Goal: Transaction & Acquisition: Purchase product/service

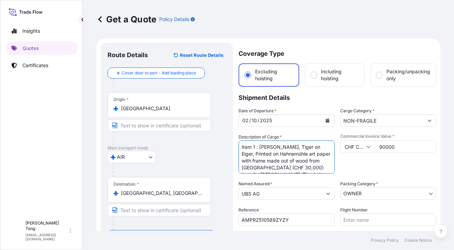
select select "AIR"
select select "27"
select select "Transit"
select select "[GEOGRAPHIC_DATA]"
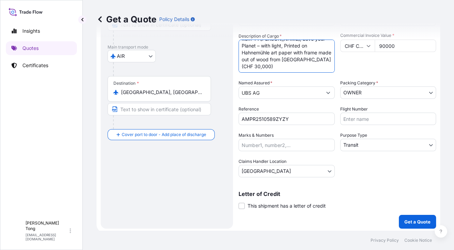
scroll to position [102, 0]
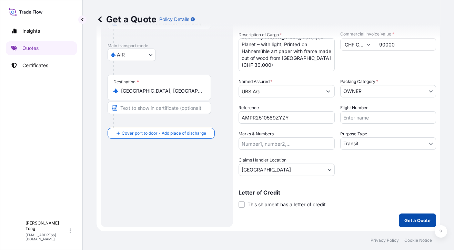
click at [405, 218] on p "Get a Quote" at bounding box center [418, 220] width 26 height 7
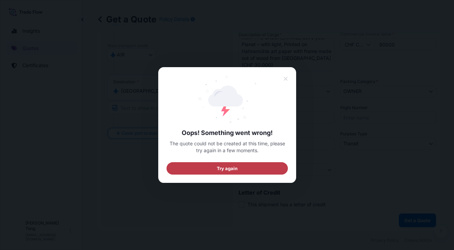
click at [262, 169] on button "Try again" at bounding box center [227, 168] width 121 height 12
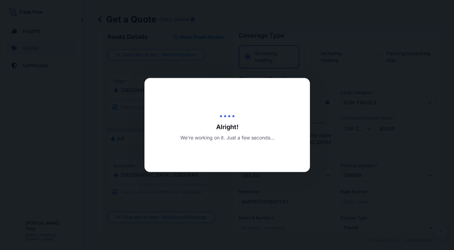
scroll to position [11, 0]
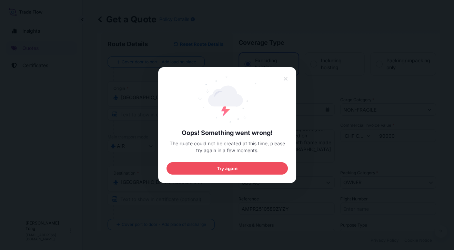
click at [264, 168] on button "Try again" at bounding box center [227, 168] width 121 height 12
click at [288, 78] on button at bounding box center [285, 79] width 13 height 12
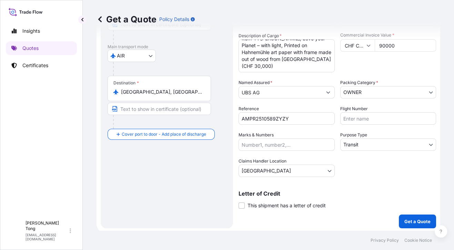
scroll to position [102, 0]
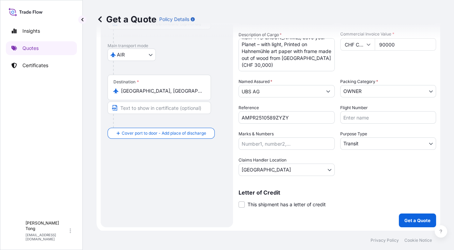
click at [306, 72] on div "Date of Departure * [DATE] Cargo Category * NON-FRAGILE Description of Cargo * …" at bounding box center [338, 90] width 198 height 171
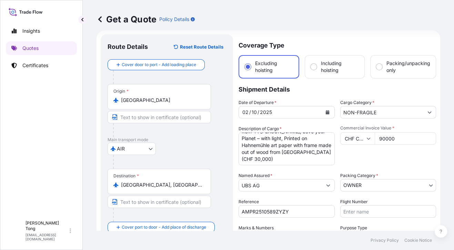
scroll to position [0, 0]
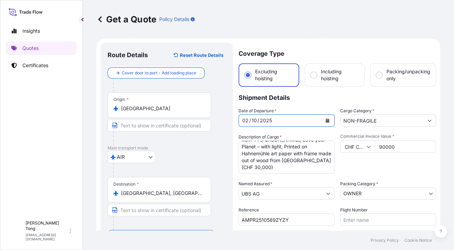
click at [322, 121] on button "Calendar" at bounding box center [327, 120] width 11 height 11
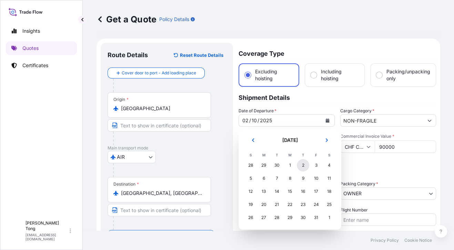
click at [305, 165] on div "2" at bounding box center [303, 165] width 12 height 12
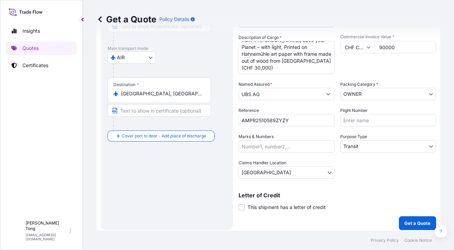
scroll to position [102, 0]
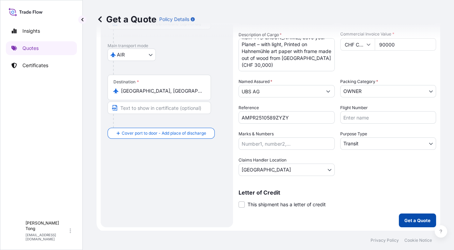
click at [399, 219] on button "Get a Quote" at bounding box center [417, 221] width 37 height 14
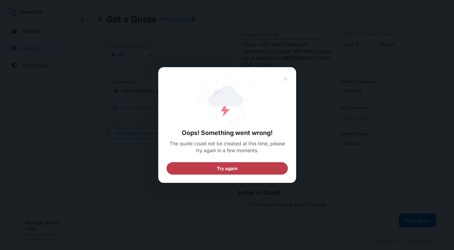
click at [251, 173] on button "Try again" at bounding box center [227, 168] width 121 height 12
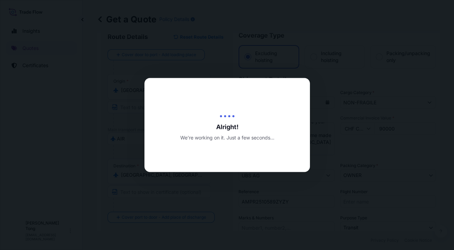
scroll to position [11, 0]
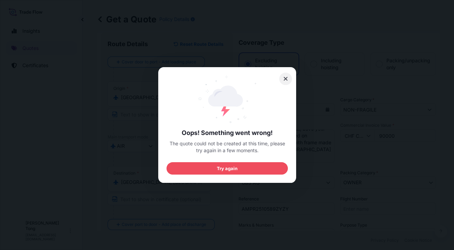
click at [285, 78] on icon at bounding box center [285, 79] width 4 height 4
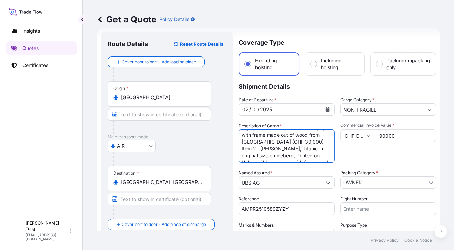
scroll to position [0, 0]
drag, startPoint x: 283, startPoint y: 159, endPoint x: 202, endPoint y: 93, distance: 104.5
click at [202, 93] on form "Route Details Reset Route Details Cover door to port - Add loading place Place …" at bounding box center [269, 176] width 344 height 296
click at [43, 50] on link "Quotes" at bounding box center [41, 48] width 71 height 14
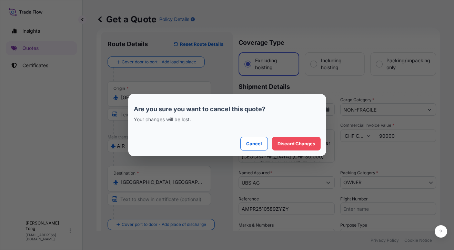
click at [287, 151] on section "Are you sure you want to cancel this quote? Your changes will be lost. Cancel D…" at bounding box center [227, 125] width 198 height 62
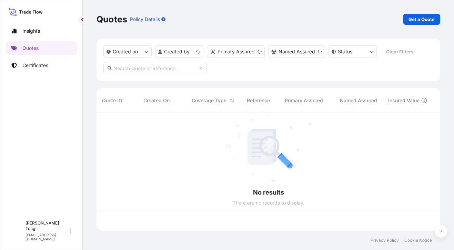
scroll to position [117, 339]
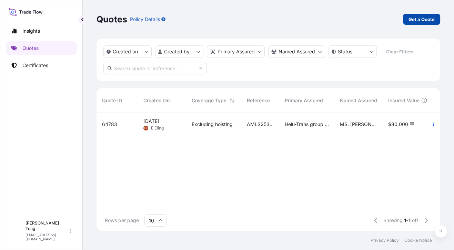
click at [412, 23] on link "Get a Quote" at bounding box center [421, 19] width 37 height 11
select select "AIR"
select select "27"
select select "Transit"
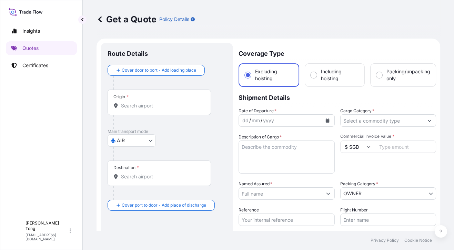
scroll to position [11, 0]
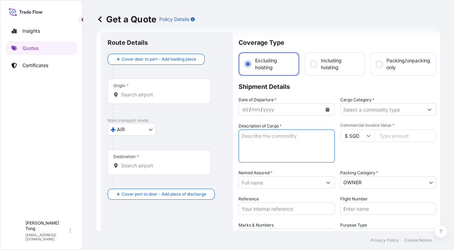
click at [277, 139] on textarea "Description of Cargo *" at bounding box center [287, 146] width 96 height 33
paste textarea "Item 1 : [PERSON_NAME], Tiger on Eiger, Printed on Hahnemühle art paper with fr…"
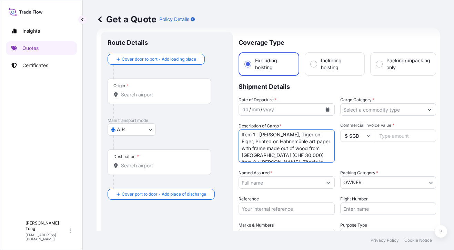
scroll to position [0, 0]
type textarea "Item 1 : [PERSON_NAME], Tiger on Eiger, Printed on Hahnemühle art paper with fr…"
click at [169, 91] on div at bounding box center [159, 94] width 92 height 7
click at [169, 91] on input "Origin *" at bounding box center [161, 94] width 81 height 7
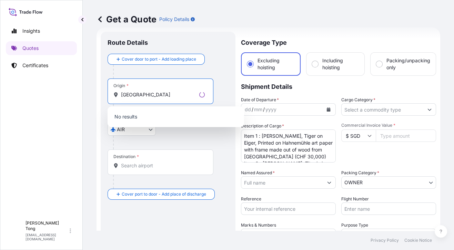
type input "[GEOGRAPHIC_DATA]"
click at [153, 167] on input "Destination *" at bounding box center [163, 165] width 84 height 7
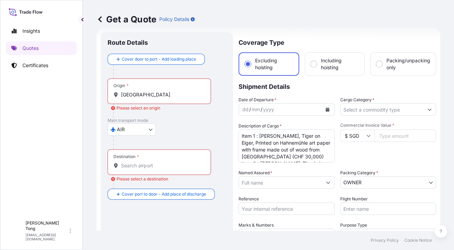
click at [422, 37] on div "Get a Quote Policy Details" at bounding box center [269, 19] width 344 height 39
click at [158, 170] on div "Destination *" at bounding box center [159, 163] width 103 height 26
click at [158, 169] on input "Destination * Please select a destination" at bounding box center [161, 165] width 81 height 7
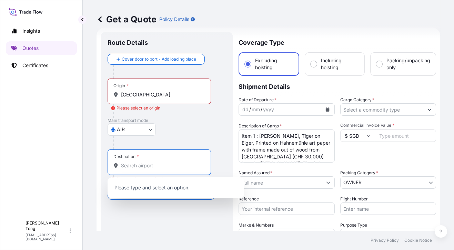
type input "V"
paste input "[GEOGRAPHIC_DATA]"
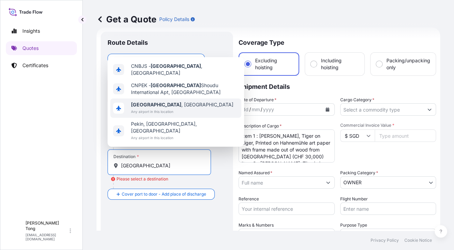
click at [172, 108] on span "[GEOGRAPHIC_DATA] , [GEOGRAPHIC_DATA]" at bounding box center [182, 104] width 102 height 7
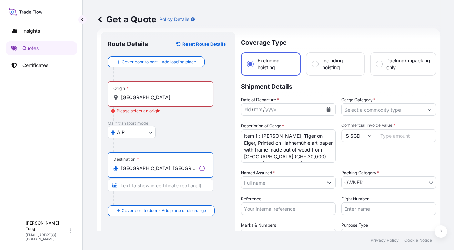
type input "[GEOGRAPHIC_DATA], [GEOGRAPHIC_DATA]"
click at [327, 110] on icon "Calendar" at bounding box center [329, 110] width 4 height 4
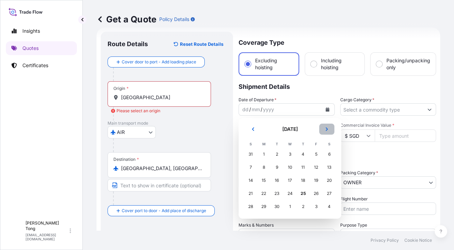
click at [328, 132] on button "Next" at bounding box center [326, 129] width 15 height 11
click at [304, 155] on div "2" at bounding box center [303, 154] width 12 height 12
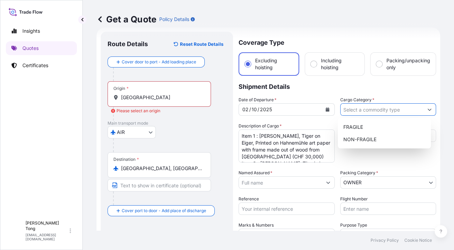
click at [397, 114] on input "Cargo Category *" at bounding box center [382, 109] width 83 height 12
click at [380, 137] on div "NON-FRAGILE" at bounding box center [385, 139] width 88 height 12
type input "NON-FRAGILE"
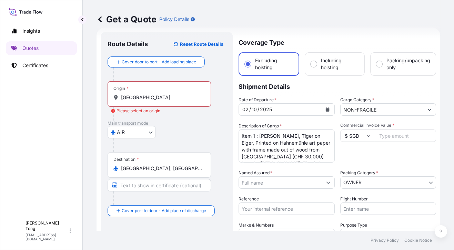
drag, startPoint x: 363, startPoint y: 157, endPoint x: 352, endPoint y: 164, distance: 13.2
click at [363, 156] on div "Commercial Invoice Value * $ SGD" at bounding box center [388, 143] width 96 height 40
click at [309, 181] on input "Named Assured *" at bounding box center [280, 183] width 83 height 12
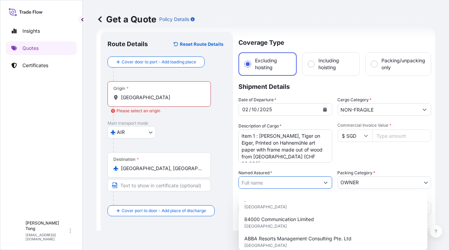
paste input "UBS AG"
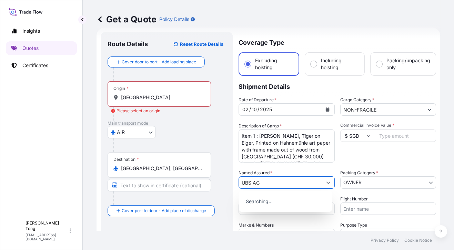
type input "UBS AG"
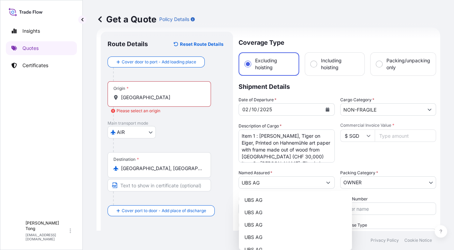
drag, startPoint x: 359, startPoint y: 155, endPoint x: 331, endPoint y: 174, distance: 33.5
click at [357, 155] on div "Commercial Invoice Value * $ SGD" at bounding box center [388, 143] width 96 height 40
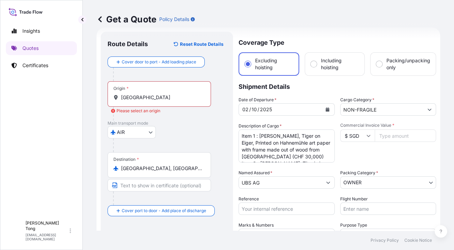
scroll to position [42, 0]
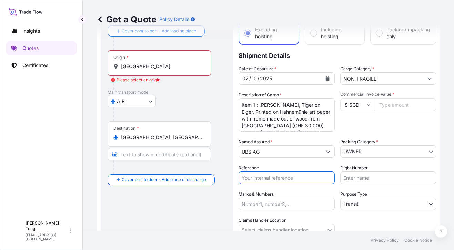
click at [273, 177] on input "Reference" at bounding box center [287, 178] width 96 height 12
paste input "AMPR2510589ZYZY"
type input "AMPR2510589ZYZY"
click at [360, 107] on input "$ SGD" at bounding box center [357, 105] width 34 height 12
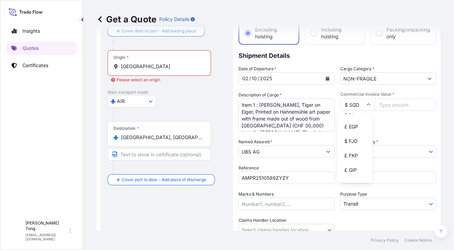
scroll to position [533, 0]
click at [354, 82] on div "CHF CHF" at bounding box center [354, 75] width 29 height 13
type input "CHF CHF"
click at [385, 105] on input "Commercial Invoice Value *" at bounding box center [406, 105] width 62 height 12
paste input "90000"
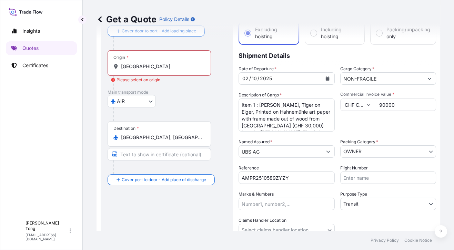
type input "90000"
click at [345, 126] on div "Commercial Invoice Value * CHF CHF 90000" at bounding box center [388, 112] width 96 height 40
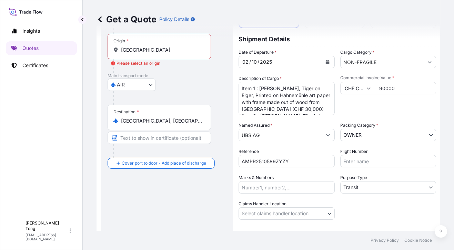
scroll to position [102, 0]
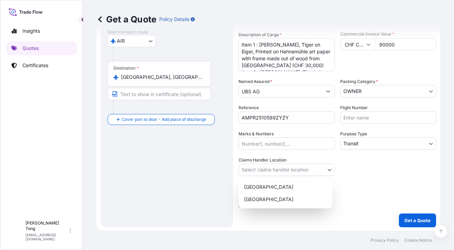
click at [288, 173] on body "Insights Quotes Certificates C [PERSON_NAME] [PERSON_NAME][EMAIL_ADDRESS][DOMAI…" at bounding box center [227, 125] width 454 height 250
click at [286, 185] on div "[GEOGRAPHIC_DATA]" at bounding box center [285, 187] width 88 height 12
select select "[GEOGRAPHIC_DATA]"
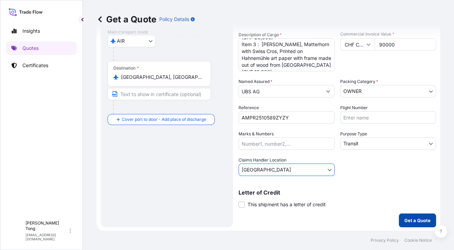
click at [405, 218] on p "Get a Quote" at bounding box center [418, 220] width 26 height 7
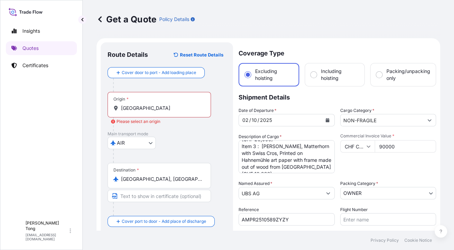
scroll to position [0, 0]
click at [166, 112] on div "Origin * [GEOGRAPHIC_DATA]" at bounding box center [159, 105] width 103 height 26
click at [166, 112] on input "[GEOGRAPHIC_DATA]" at bounding box center [161, 108] width 81 height 7
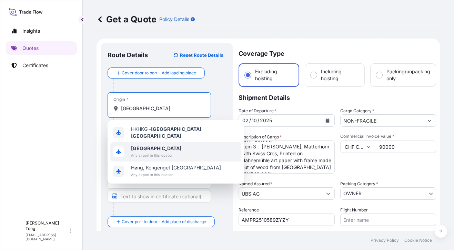
click at [166, 152] on span "Any airport in this location" at bounding box center [156, 155] width 50 height 7
type input "[GEOGRAPHIC_DATA]"
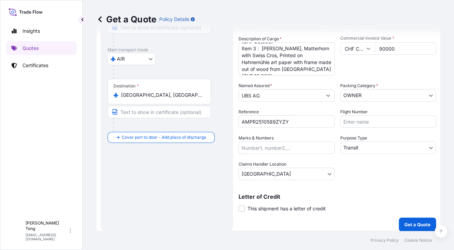
scroll to position [102, 0]
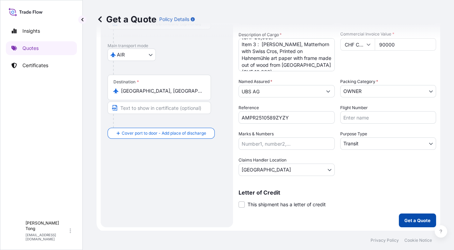
click at [411, 221] on p "Get a Quote" at bounding box center [418, 220] width 26 height 7
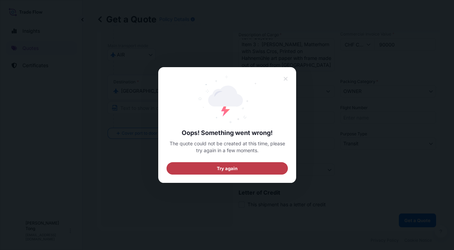
click at [234, 163] on button "Try again" at bounding box center [227, 168] width 121 height 12
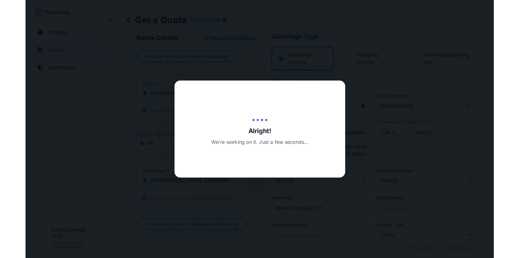
scroll to position [11, 0]
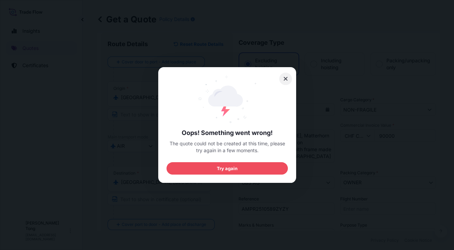
click at [289, 76] on button at bounding box center [285, 79] width 13 height 12
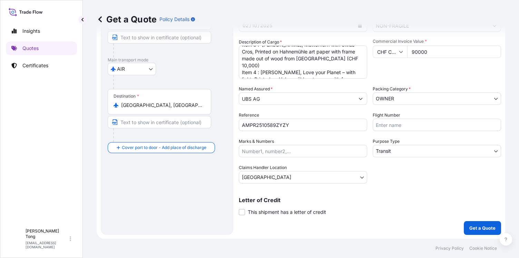
scroll to position [0, 0]
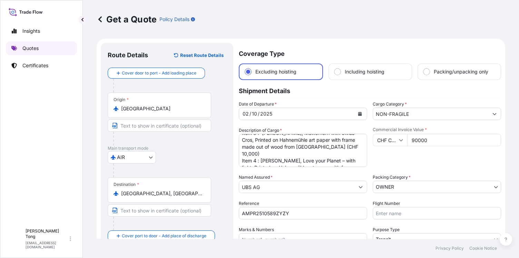
click at [31, 50] on p "Quotes" at bounding box center [30, 48] width 16 height 7
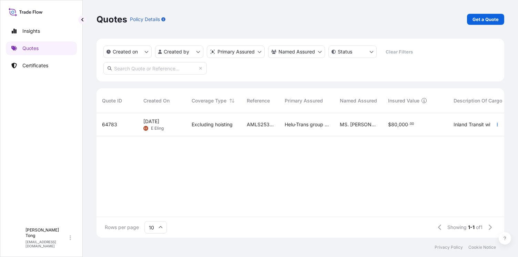
scroll to position [5, 5]
